Goal: Task Accomplishment & Management: Use online tool/utility

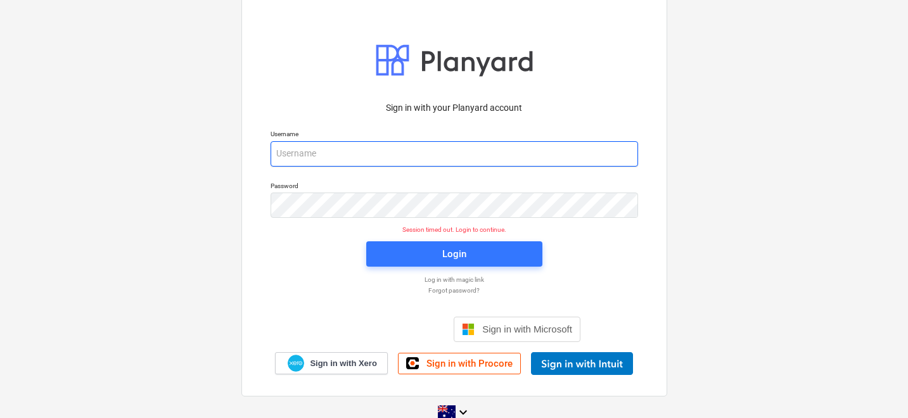
click at [381, 165] on input "email" at bounding box center [454, 153] width 367 height 25
type input "[PERSON_NAME][EMAIL_ADDRESS][DOMAIN_NAME]"
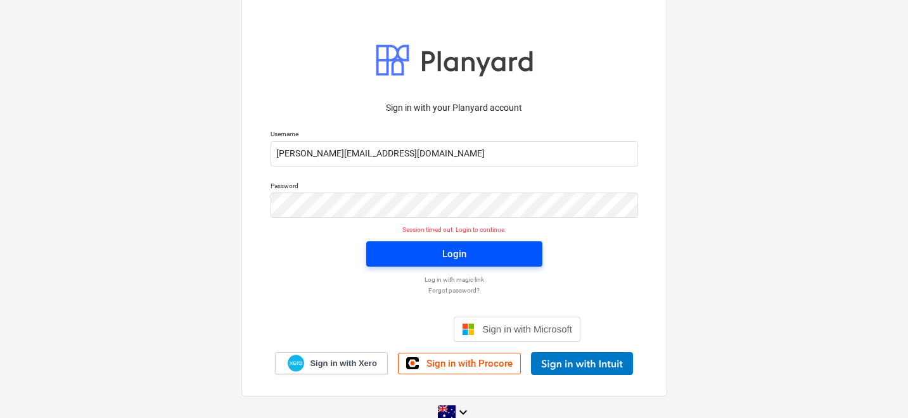
click at [379, 249] on button "Login" at bounding box center [454, 253] width 176 height 25
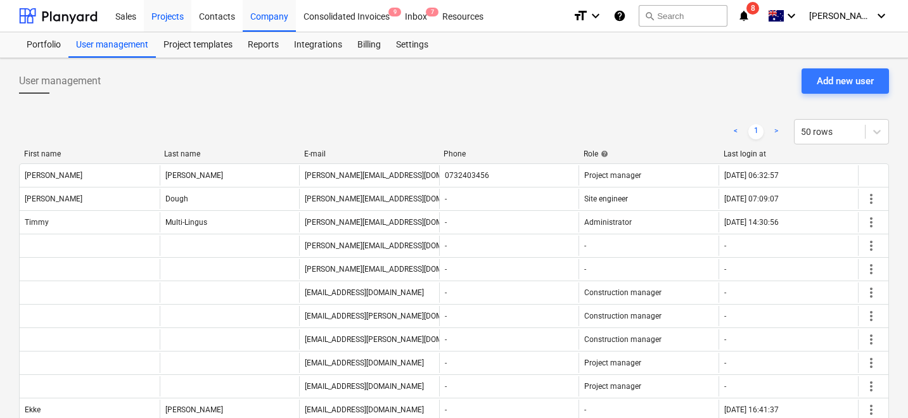
click at [175, 12] on div "Projects" at bounding box center [168, 15] width 48 height 32
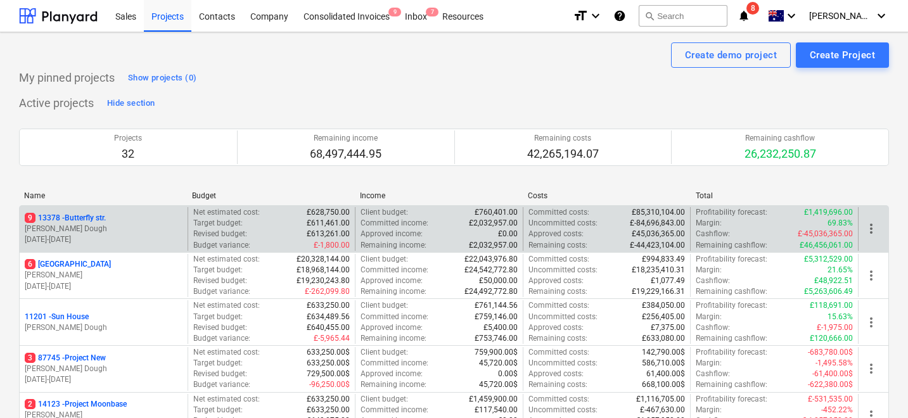
click at [114, 227] on p "[PERSON_NAME] Dough" at bounding box center [104, 229] width 158 height 11
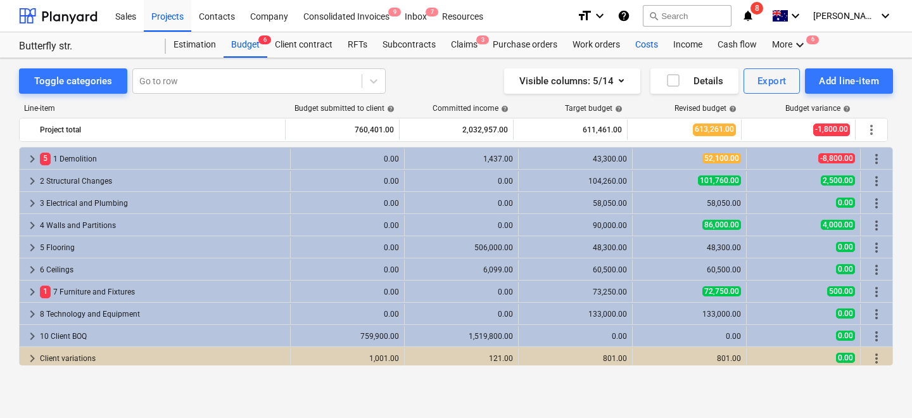
click at [644, 47] on div "Costs" at bounding box center [647, 44] width 38 height 25
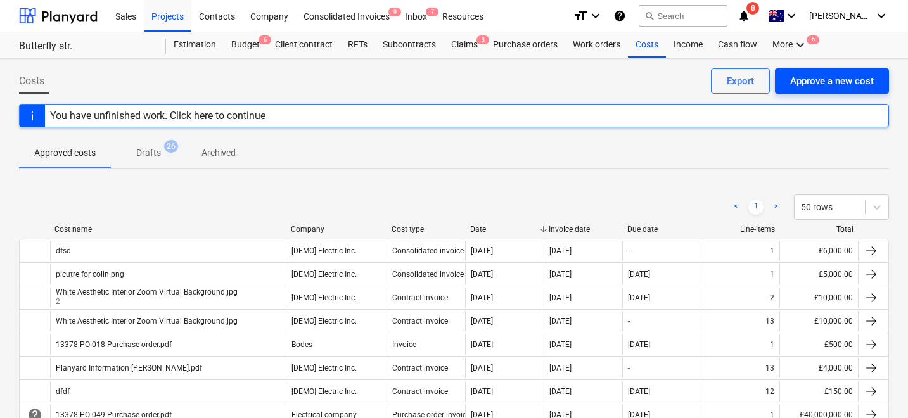
click at [817, 80] on div "Approve a new cost" at bounding box center [832, 81] width 84 height 16
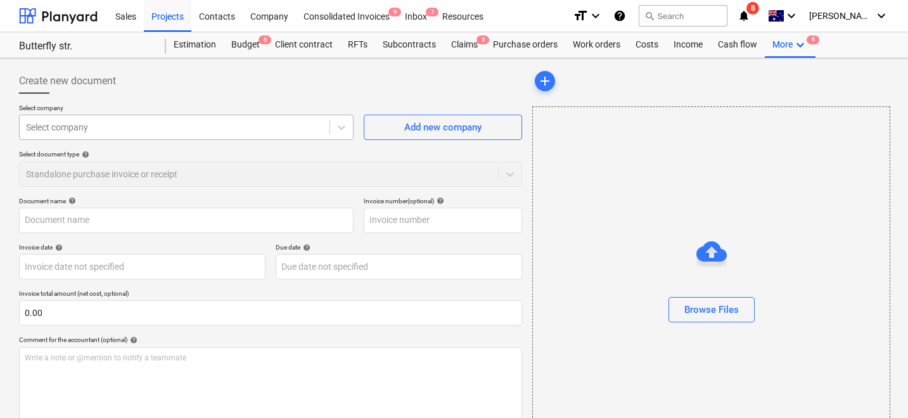
click at [274, 130] on div at bounding box center [174, 127] width 297 height 13
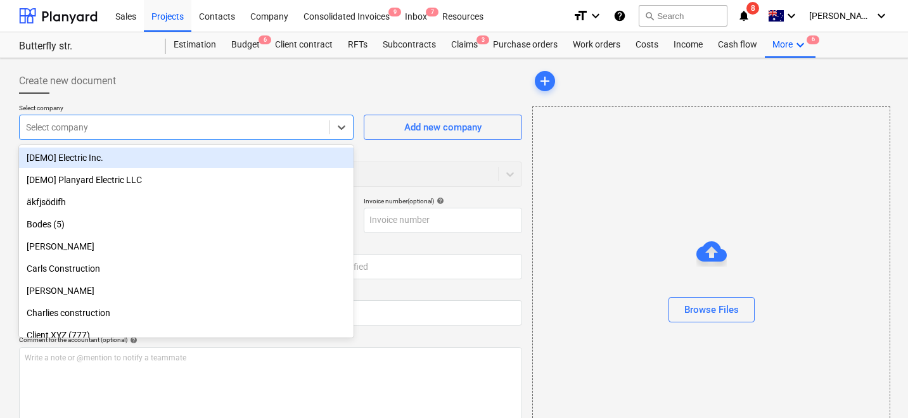
click at [263, 118] on div "Select company" at bounding box center [175, 127] width 310 height 18
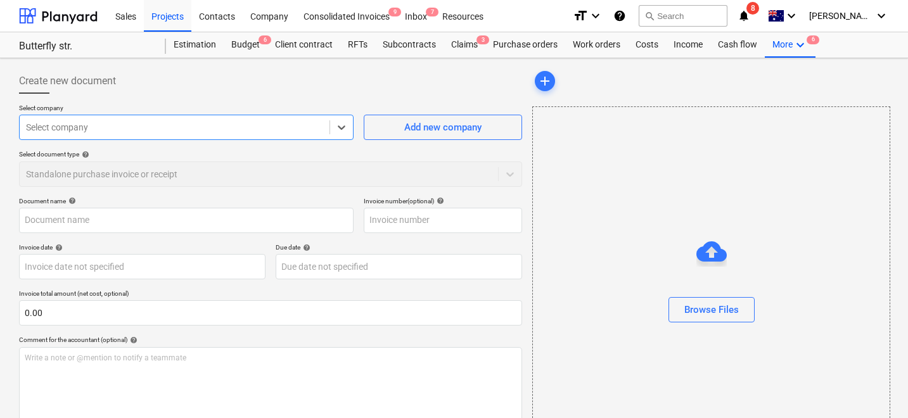
click at [231, 130] on div at bounding box center [174, 127] width 297 height 13
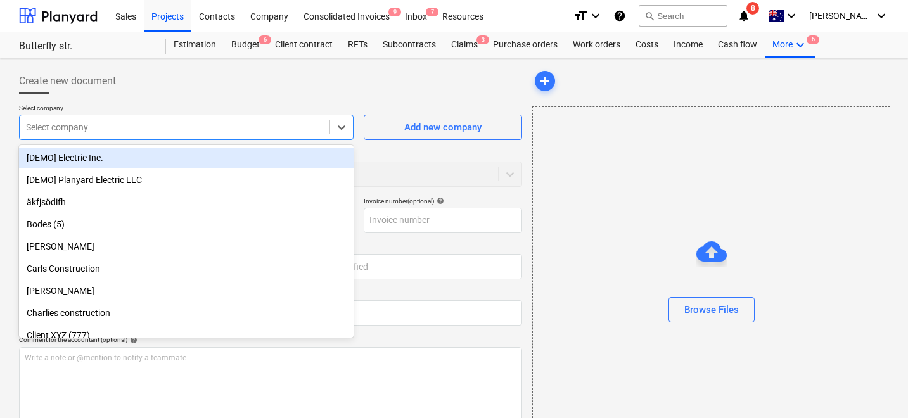
click at [188, 168] on div "[DEMO] Electric Inc." at bounding box center [186, 158] width 335 height 20
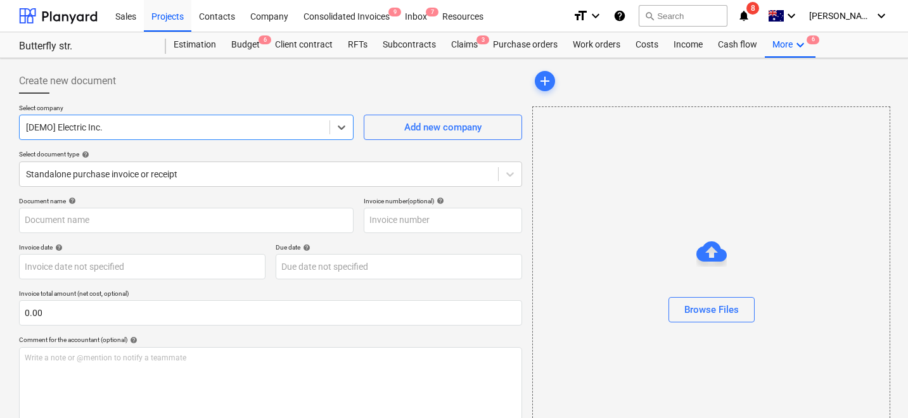
click at [181, 186] on div "Select company option [DEMO] Electric Inc. , selected. Select is focused ,type …" at bounding box center [270, 150] width 503 height 93
click at [191, 174] on div "Standalone purchase invoice or receipt" at bounding box center [259, 174] width 478 height 18
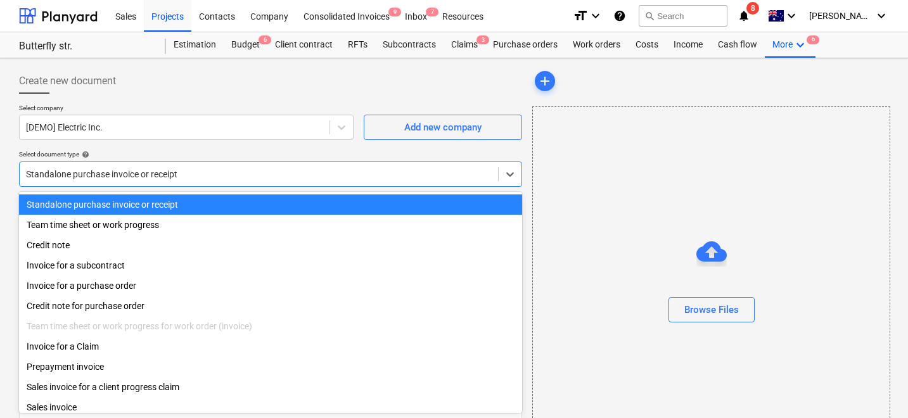
scroll to position [10, 0]
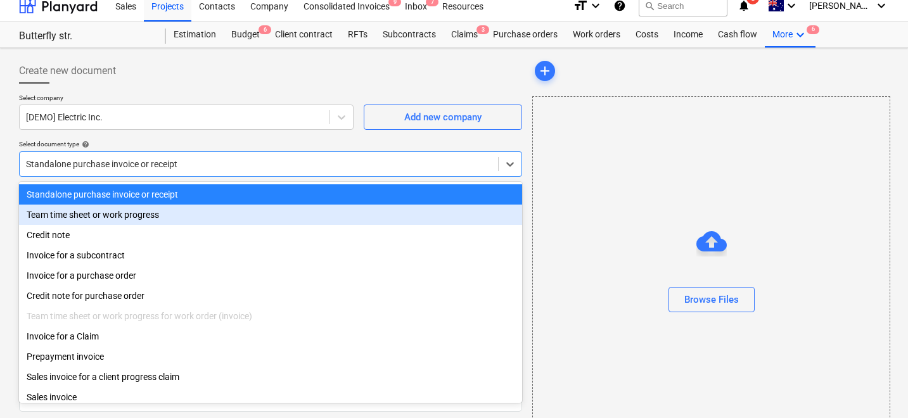
click at [89, 219] on div "Team time sheet or work progress" at bounding box center [270, 215] width 503 height 20
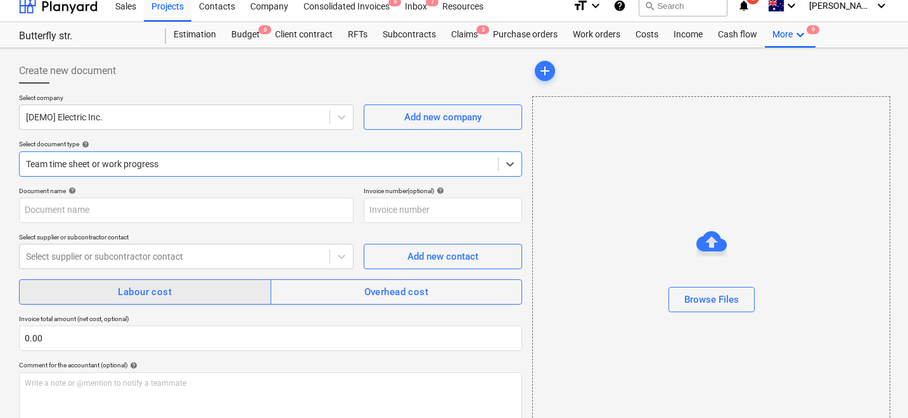
click at [108, 295] on span "Labour cost" at bounding box center [145, 292] width 224 height 16
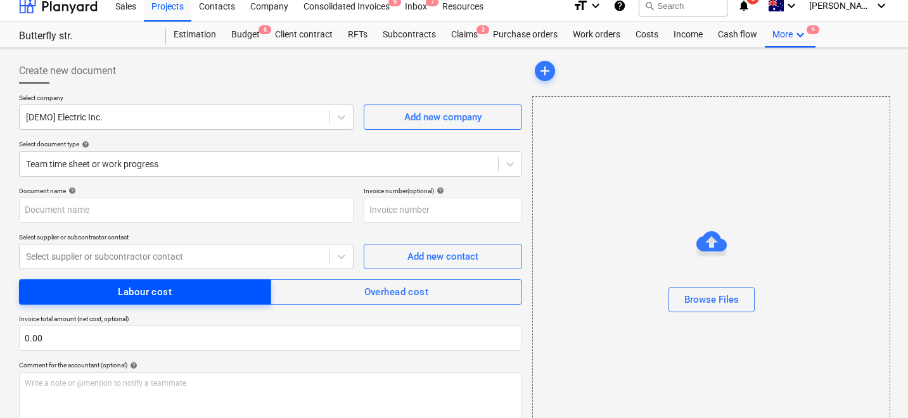
click at [108, 295] on span "Labour cost" at bounding box center [145, 292] width 224 height 16
